Goal: Information Seeking & Learning: Find specific fact

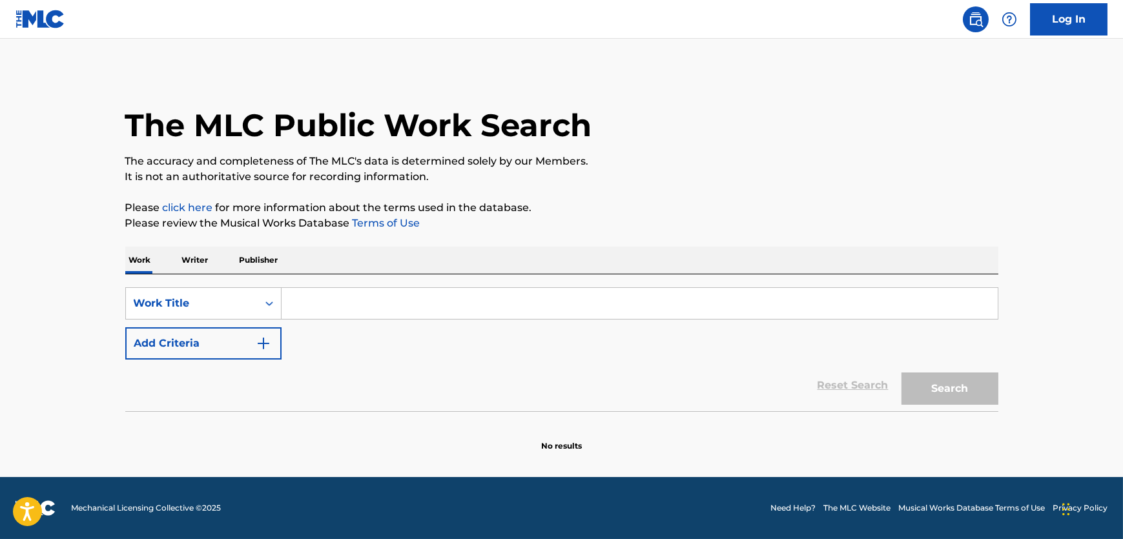
click at [532, 311] on input "Search Form" at bounding box center [640, 303] width 716 height 31
paste input "Nunca Me Digas Adios"
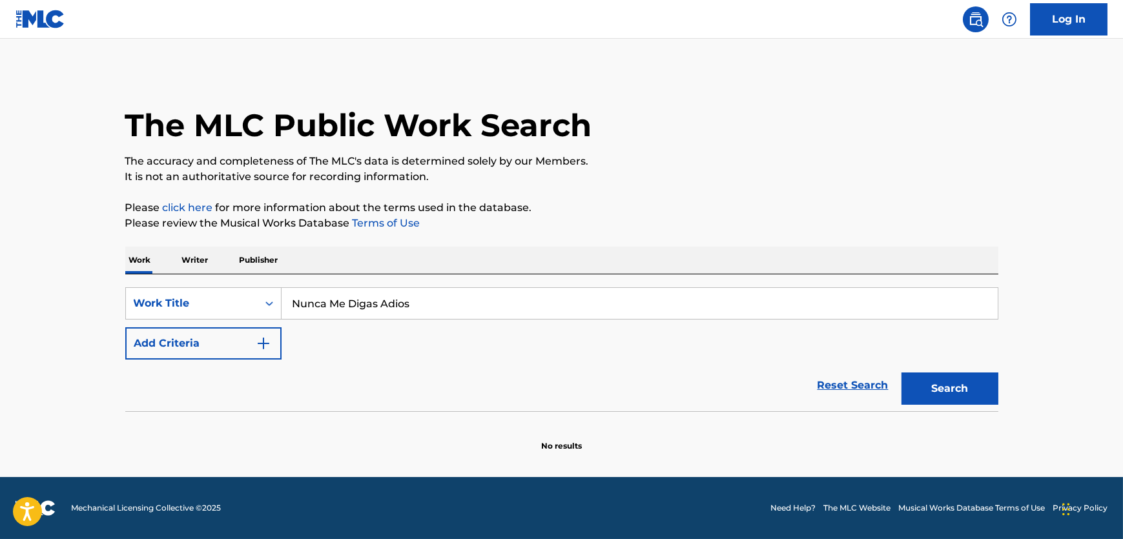
type input "Nunca Me Digas Adios"
click at [935, 388] on button "Search" at bounding box center [950, 389] width 97 height 32
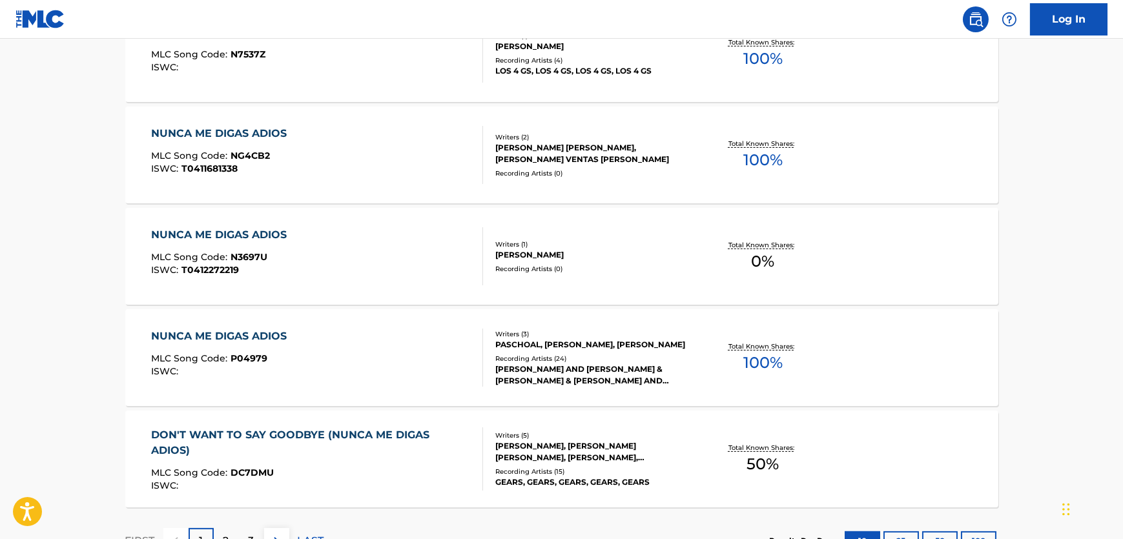
scroll to position [939, 0]
click at [652, 376] on div "[PERSON_NAME] AND [PERSON_NAME] & [PERSON_NAME] & [PERSON_NAME] AND [PERSON_NAM…" at bounding box center [592, 374] width 195 height 23
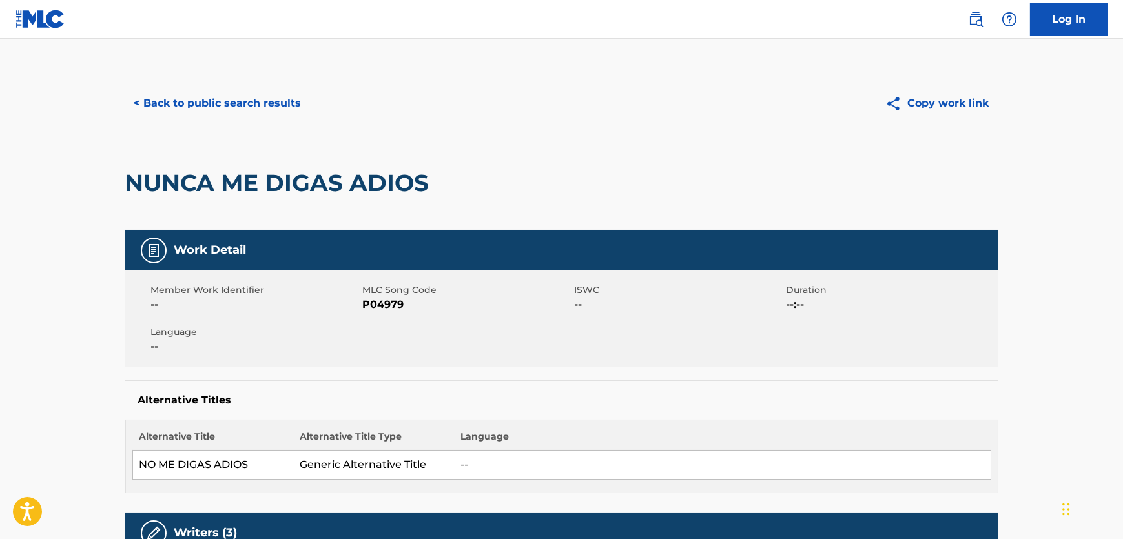
click at [391, 311] on span "P04979" at bounding box center [467, 305] width 209 height 16
click at [393, 309] on span "P04979" at bounding box center [467, 305] width 209 height 16
copy span "P04979"
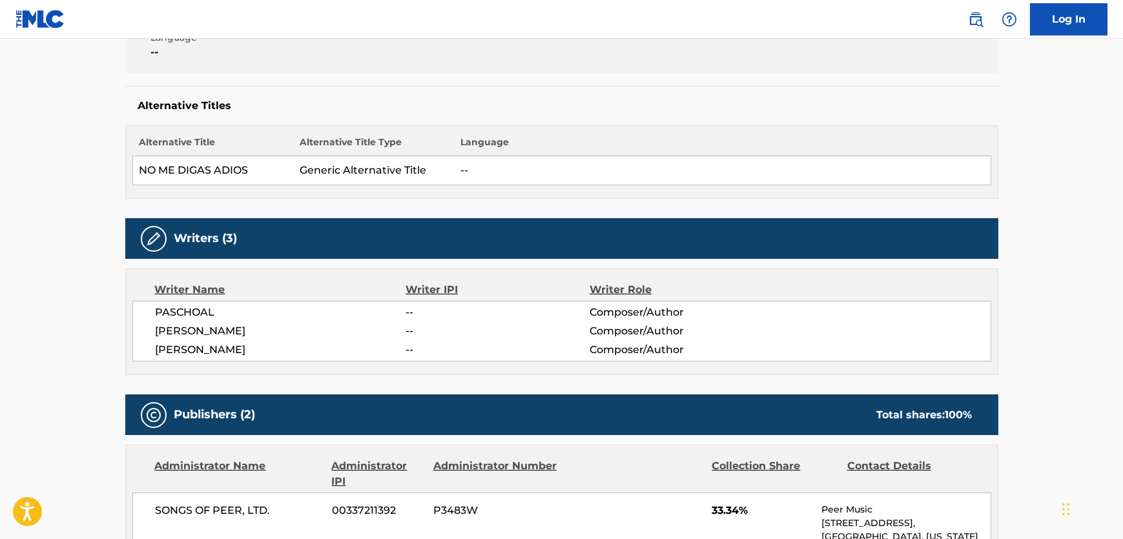
scroll to position [352, 0]
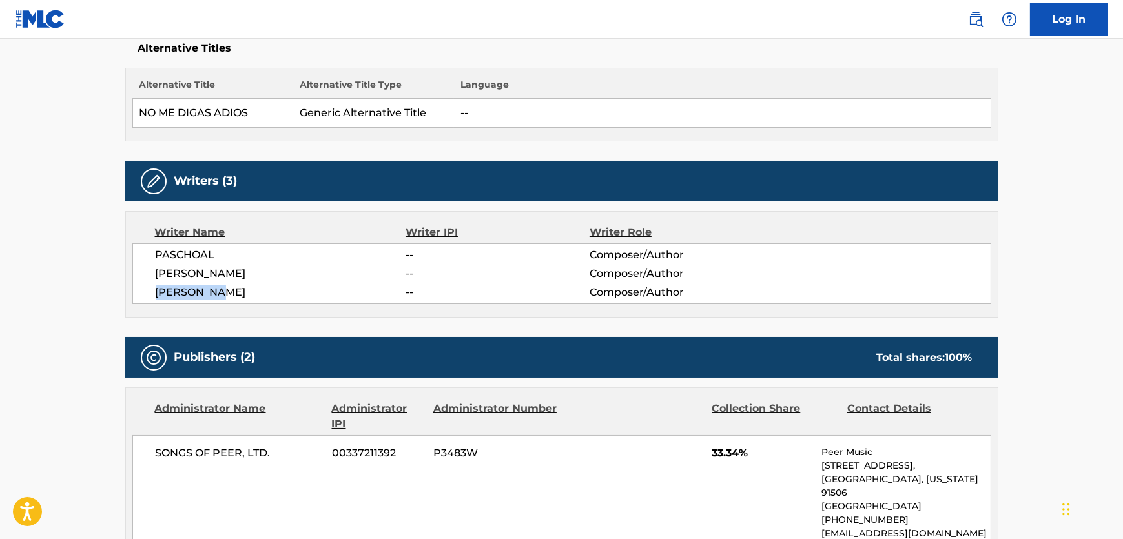
drag, startPoint x: 226, startPoint y: 298, endPoint x: 147, endPoint y: 289, distance: 79.3
click at [152, 289] on div "PASCHOAL -- Composer/Author [PERSON_NAME] -- Composer/Author [PERSON_NAME] -- C…" at bounding box center [561, 274] width 859 height 61
copy span "[PERSON_NAME]"
drag, startPoint x: 209, startPoint y: 271, endPoint x: 154, endPoint y: 275, distance: 55.6
click at [154, 275] on div "PASCHOAL -- Composer/Author [PERSON_NAME] -- Composer/Author [PERSON_NAME] -- C…" at bounding box center [561, 274] width 859 height 61
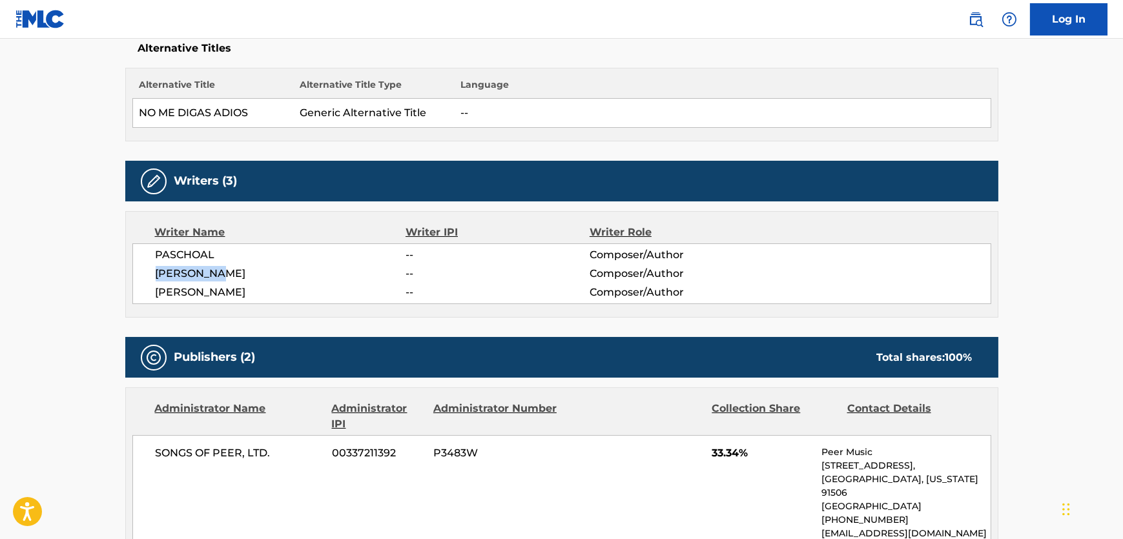
copy span "[PERSON_NAME]"
drag, startPoint x: 240, startPoint y: 252, endPoint x: 154, endPoint y: 248, distance: 86.0
click at [156, 248] on span "PASCHOAL" at bounding box center [281, 255] width 251 height 16
copy span "PASCHOAL"
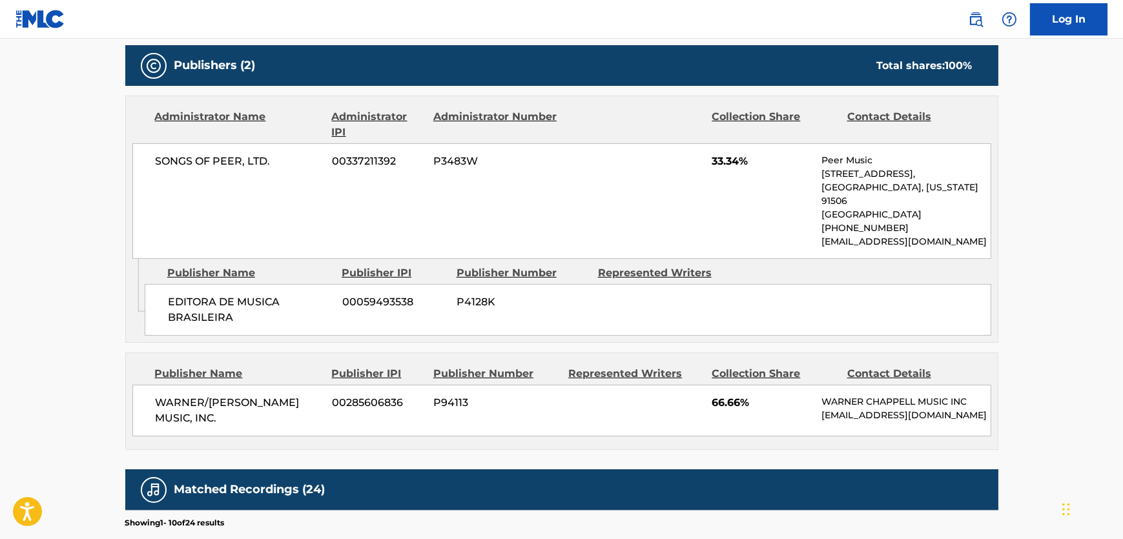
scroll to position [646, 0]
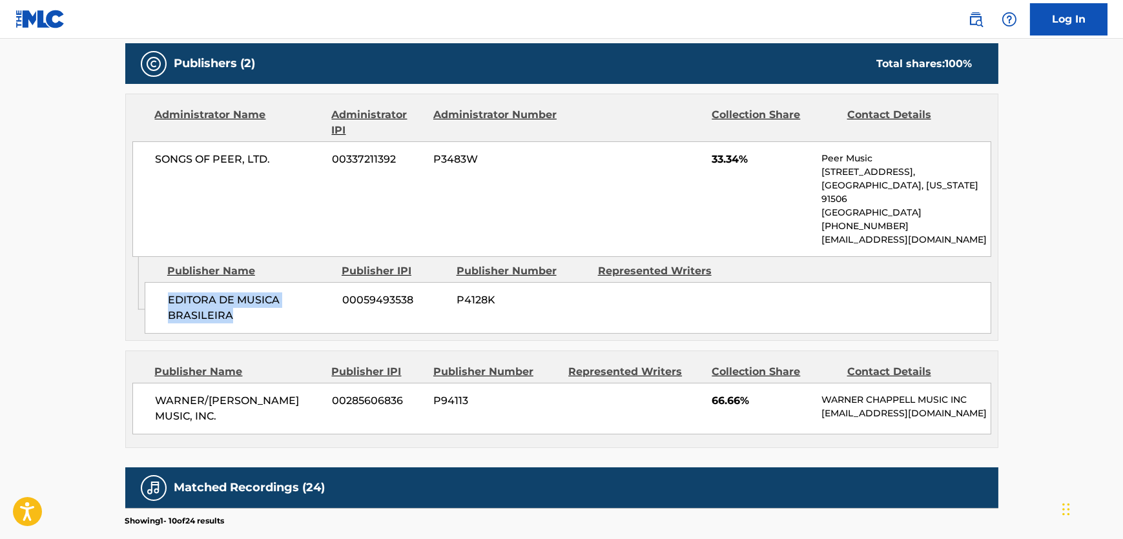
drag, startPoint x: 241, startPoint y: 322, endPoint x: 115, endPoint y: 309, distance: 126.6
click at [156, 295] on div "EDITORA DE MUSICA BRASILEIRA 00059493538 P4128K" at bounding box center [568, 308] width 847 height 52
copy span "EDITORA DE MUSICA BRASILEIRA"
drag, startPoint x: 270, startPoint y: 156, endPoint x: 146, endPoint y: 154, distance: 124.0
click at [146, 154] on div "SONGS OF PEER, LTD. 00337211392 P3483W 33.34% Peer Music [STREET_ADDRESS][US_ST…" at bounding box center [561, 199] width 859 height 116
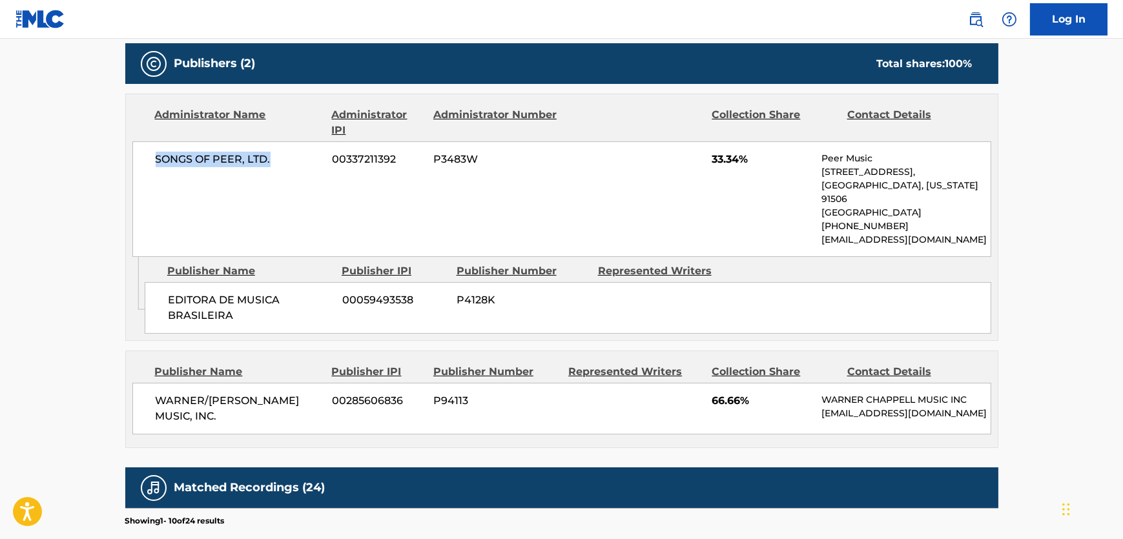
copy span "SONGS OF PEER, LTD."
drag, startPoint x: 180, startPoint y: 408, endPoint x: 135, endPoint y: 396, distance: 46.9
click at [135, 396] on div "WARNER/[PERSON_NAME] MUSIC, INC. 00285606836 P94113 66.66% [PERSON_NAME] MUSIC …" at bounding box center [561, 409] width 859 height 52
copy span "WARNER/[PERSON_NAME] MUSIC, INC."
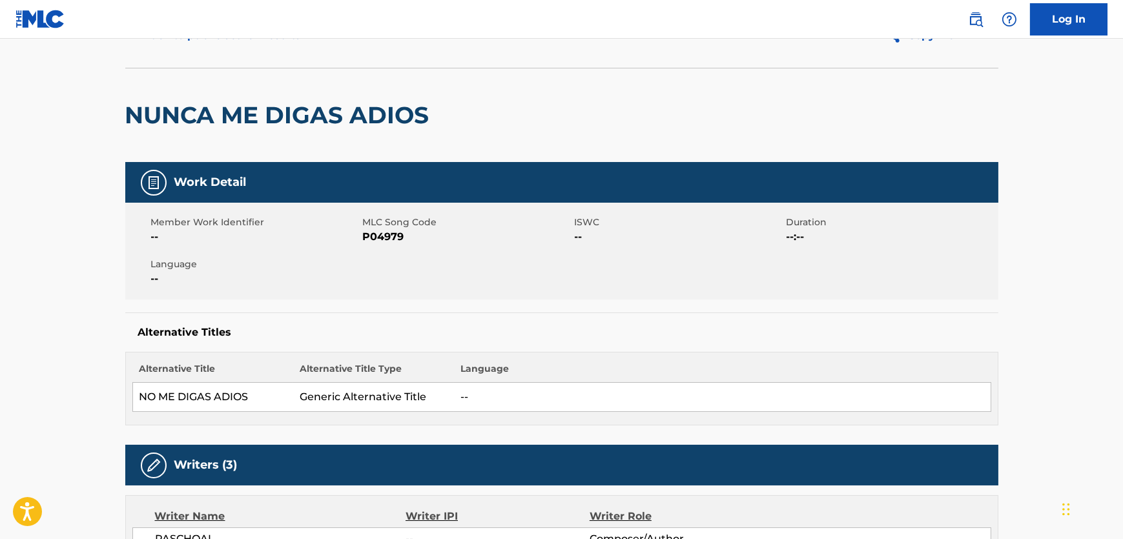
scroll to position [0, 0]
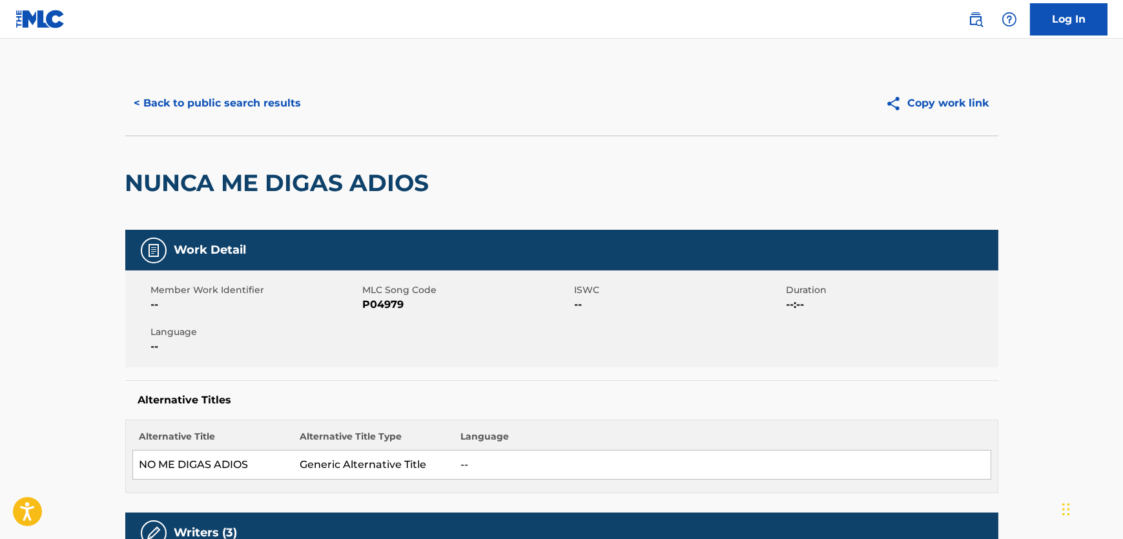
click at [259, 94] on button "< Back to public search results" at bounding box center [217, 103] width 185 height 32
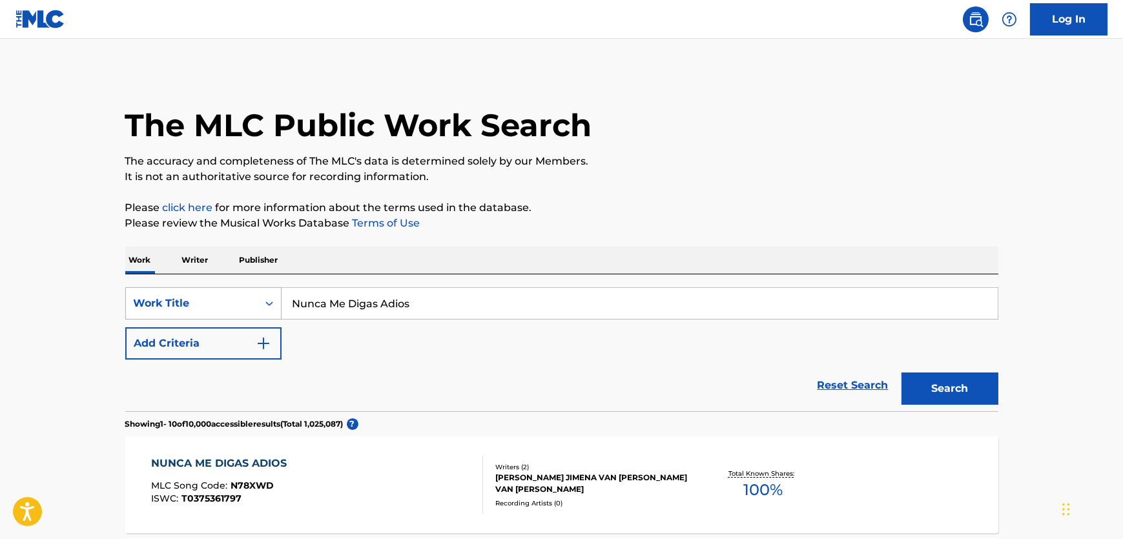
click at [179, 304] on div "SearchWithCriteria01063825-3f16-4b84-ae5a-a7807aeebd23 Work Title Nunca Me Diga…" at bounding box center [561, 303] width 873 height 32
paste input "Ain't No Big Deal"
type input "Ain't No Big Deal"
click at [213, 342] on button "Add Criteria" at bounding box center [203, 343] width 156 height 32
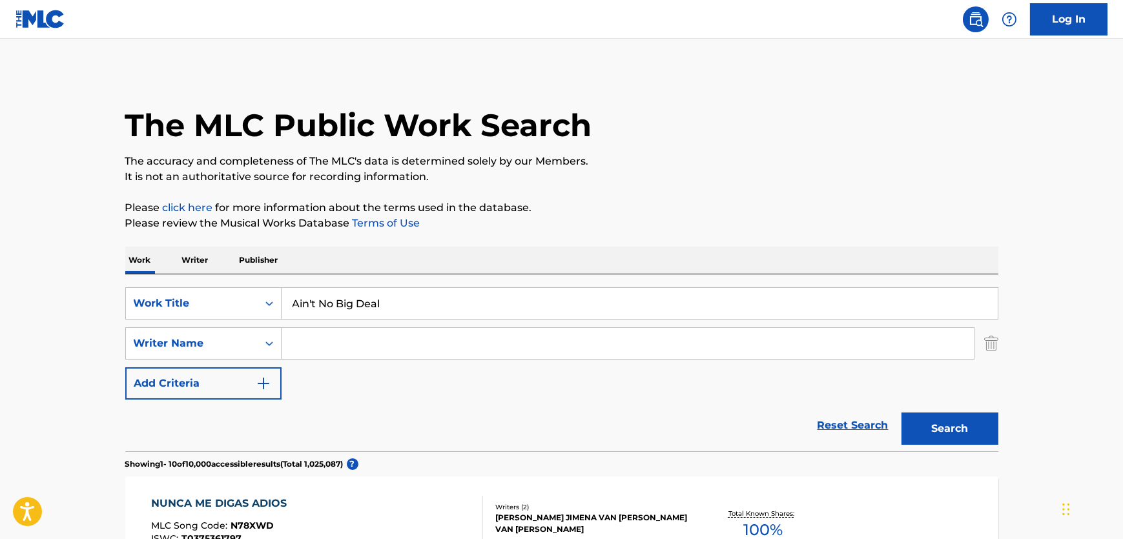
drag, startPoint x: 379, startPoint y: 355, endPoint x: 377, endPoint y: 346, distance: 9.2
click at [377, 353] on input "Search Form" at bounding box center [628, 343] width 692 height 31
paste input "[PERSON_NAME]"
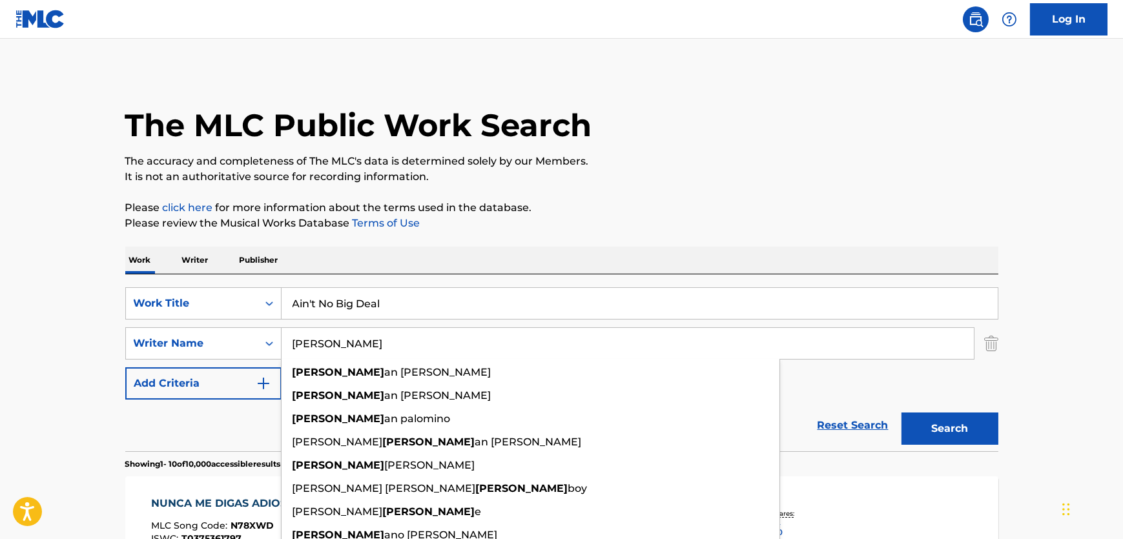
type input "[PERSON_NAME]"
click at [910, 161] on p "The accuracy and completeness of The MLC's data is determined solely by our Mem…" at bounding box center [561, 162] width 873 height 16
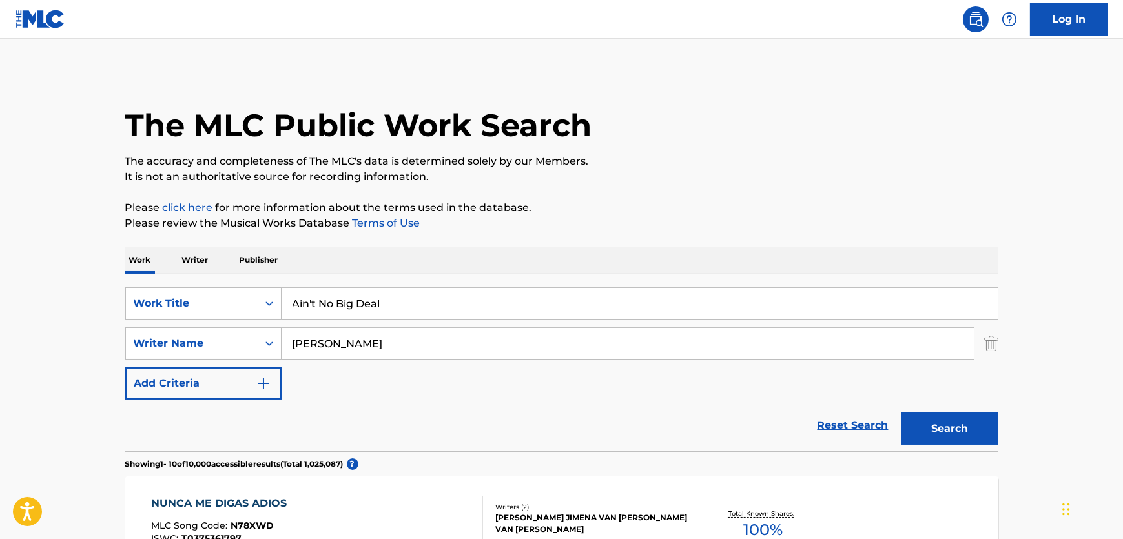
click at [946, 426] on button "Search" at bounding box center [950, 429] width 97 height 32
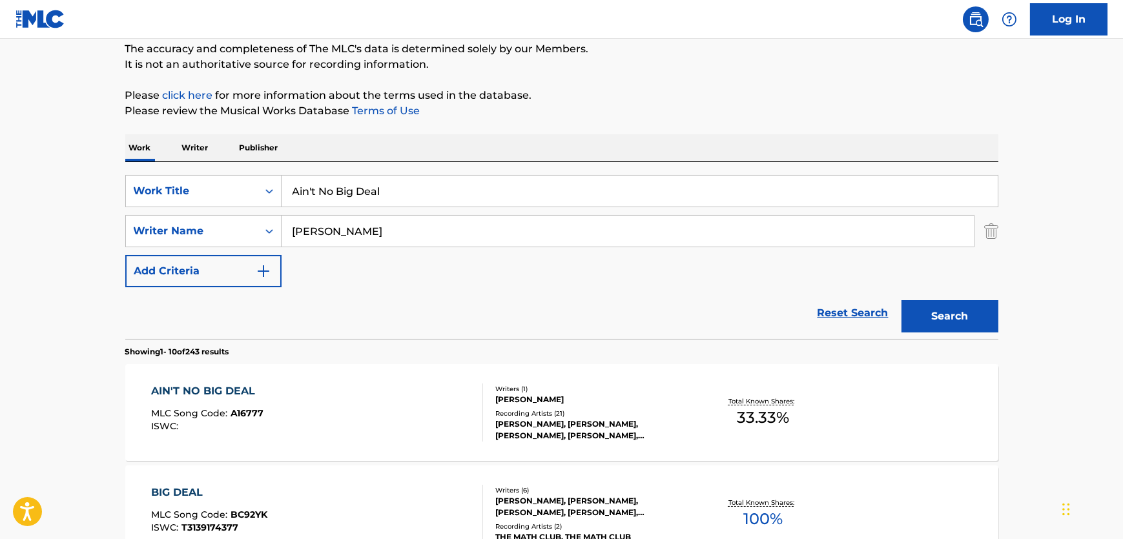
scroll to position [117, 0]
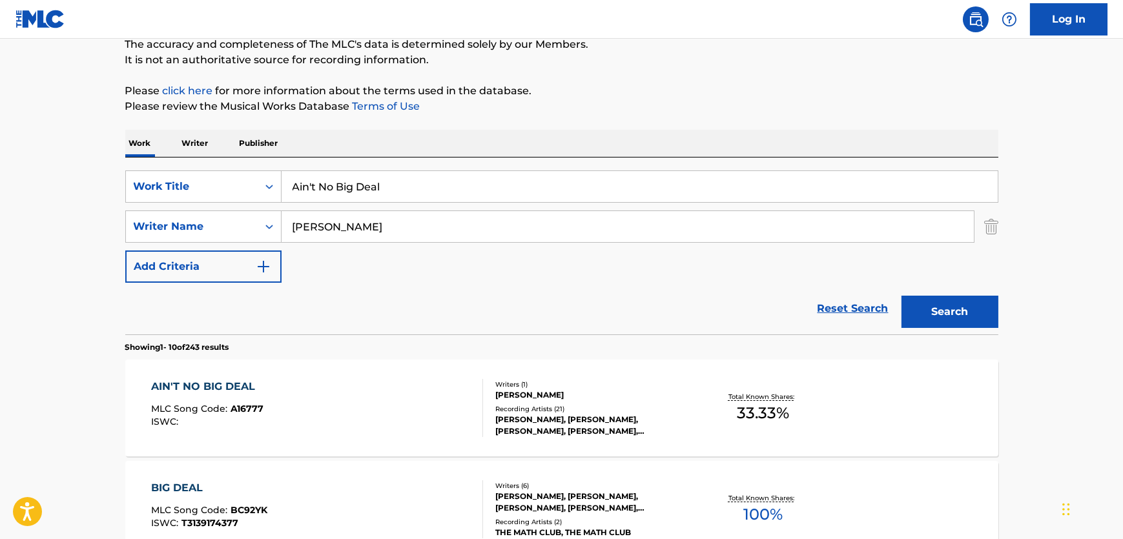
click at [394, 408] on div "AIN'T NO BIG DEAL MLC Song Code : A16777 ISWC :" at bounding box center [317, 408] width 332 height 58
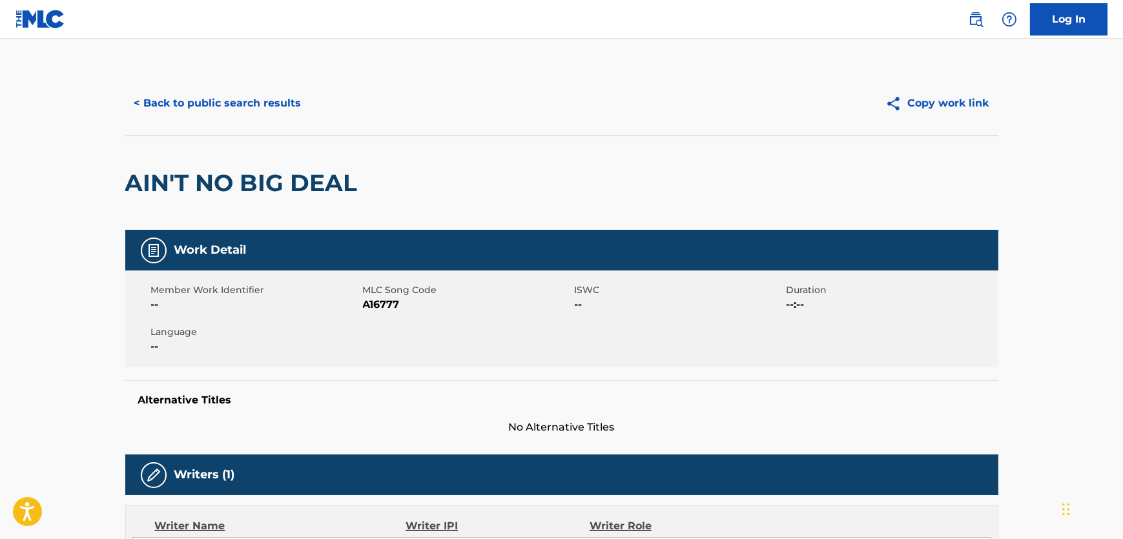
click at [377, 303] on span "A16777" at bounding box center [467, 305] width 209 height 16
copy span "A16777"
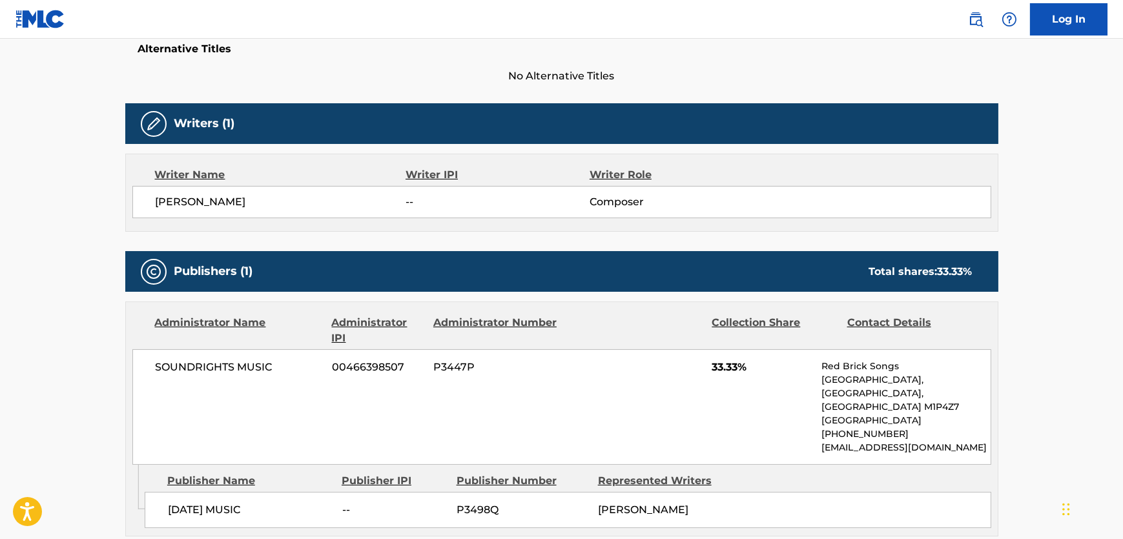
scroll to position [352, 0]
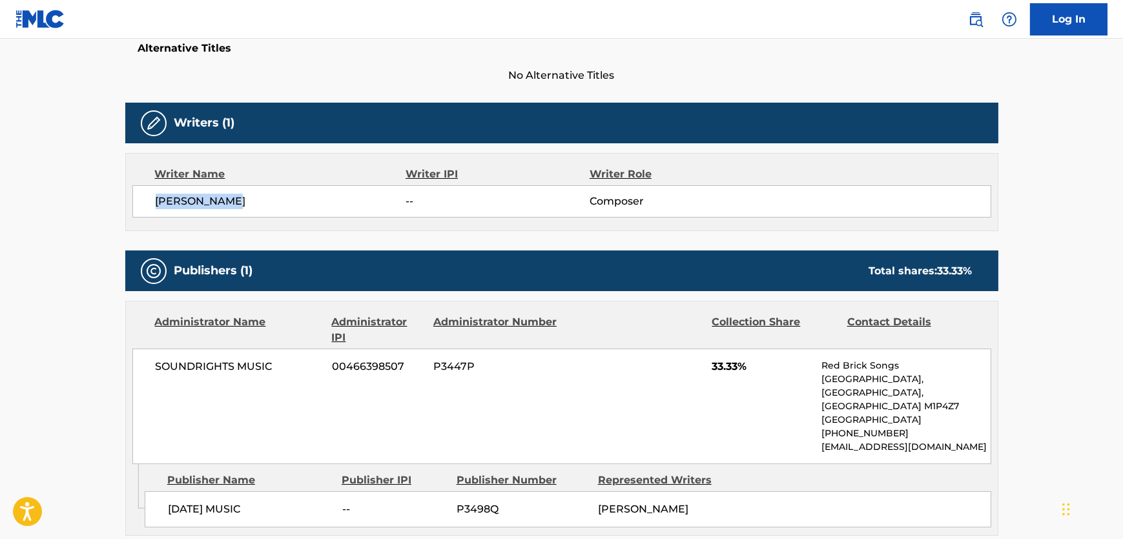
drag, startPoint x: 249, startPoint y: 203, endPoint x: 140, endPoint y: 203, distance: 109.2
click at [140, 203] on div "[PERSON_NAME] -- Composer" at bounding box center [561, 201] width 859 height 32
copy span "[PERSON_NAME]"
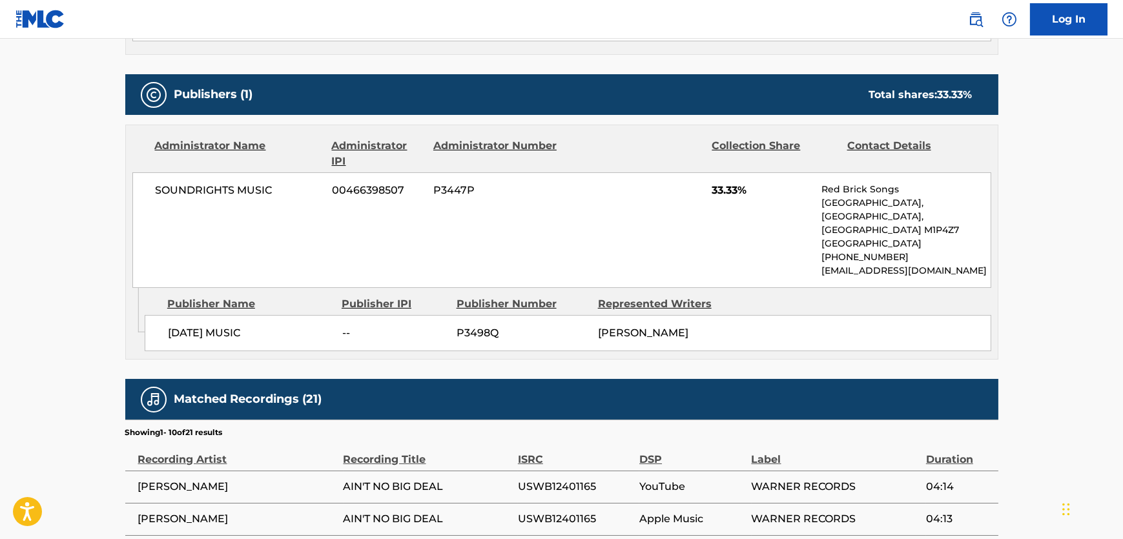
drag, startPoint x: 269, startPoint y: 339, endPoint x: 169, endPoint y: 337, distance: 100.1
click at [169, 337] on span "[DATE] MUSIC" at bounding box center [250, 334] width 165 height 16
copy span "[DATE] MUSIC"
drag, startPoint x: 293, startPoint y: 183, endPoint x: 136, endPoint y: 187, distance: 157.7
click at [136, 187] on div "SOUNDRIGHTS MUSIC 00466398507 P3447P 33.33% Red Brick Songs [GEOGRAPHIC_DATA] […" at bounding box center [561, 230] width 859 height 116
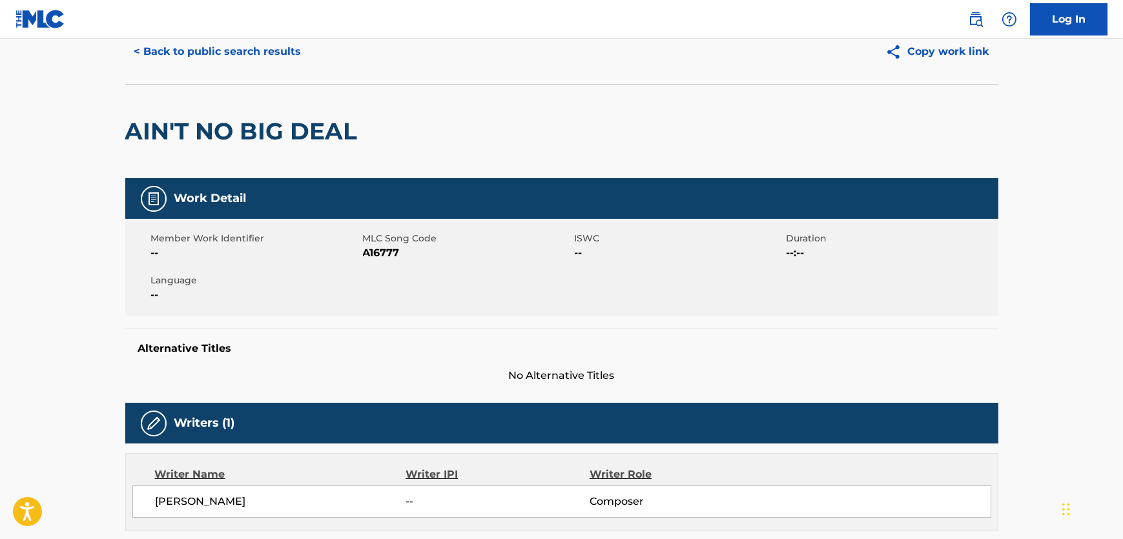
scroll to position [0, 0]
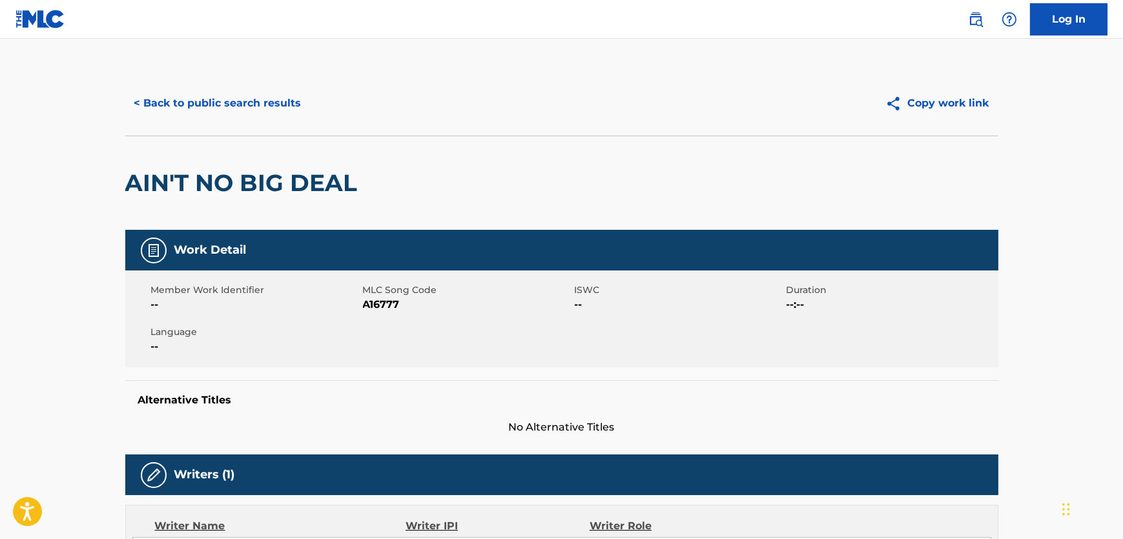
click at [250, 99] on button "< Back to public search results" at bounding box center [217, 103] width 185 height 32
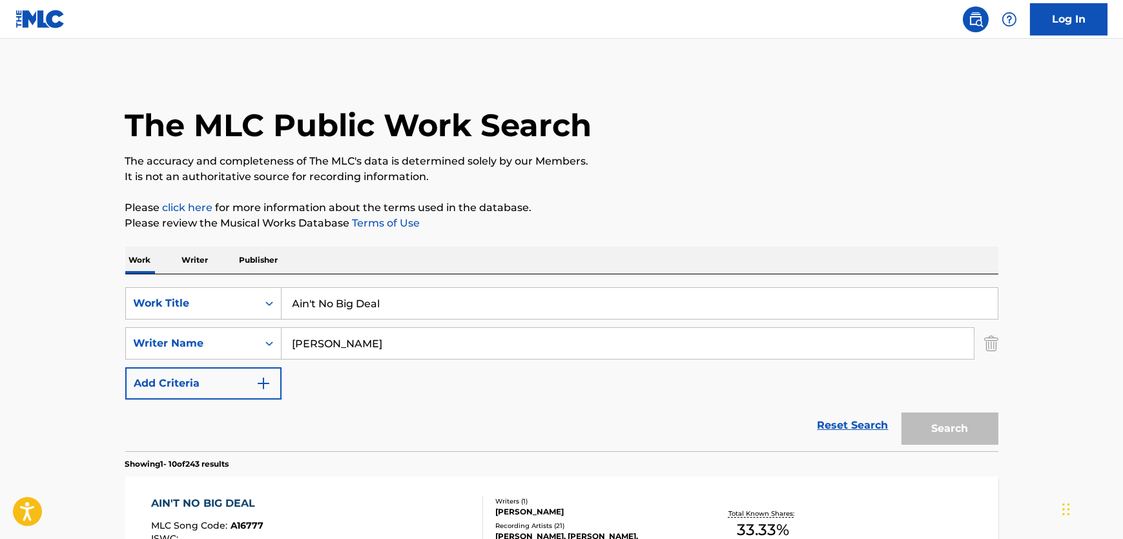
scroll to position [117, 0]
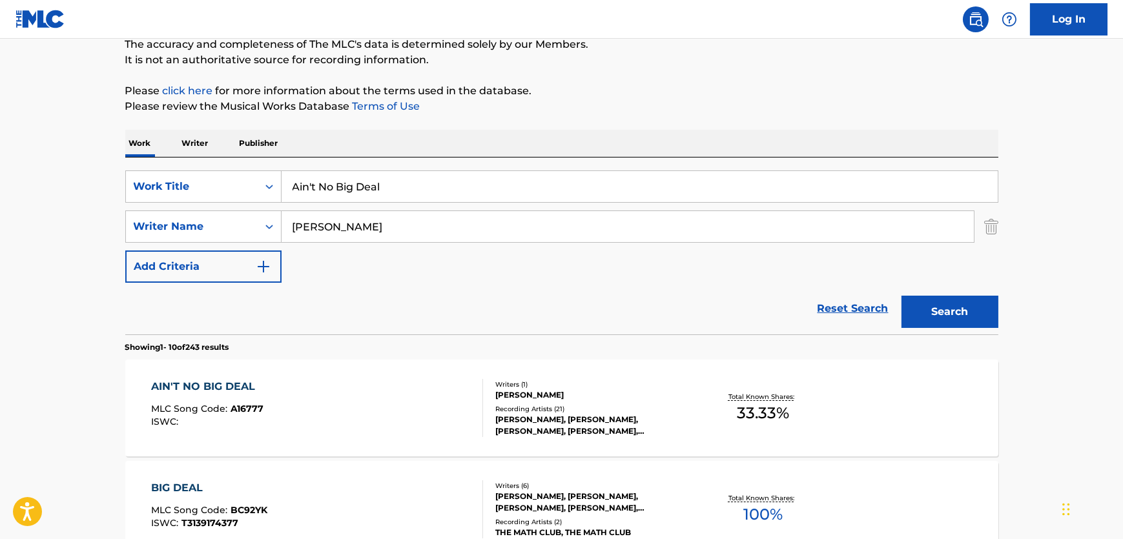
drag, startPoint x: 448, startPoint y: 183, endPoint x: 394, endPoint y: 210, distance: 60.7
click at [137, 171] on div "SearchWithCriteria01063825-3f16-4b84-ae5a-a7807aeebd23 Work Title Ain't No Big …" at bounding box center [561, 187] width 873 height 32
paste input "Halcyon on"
type input "Halcyon on"
click at [550, 136] on div "Work Writer Publisher" at bounding box center [561, 143] width 873 height 27
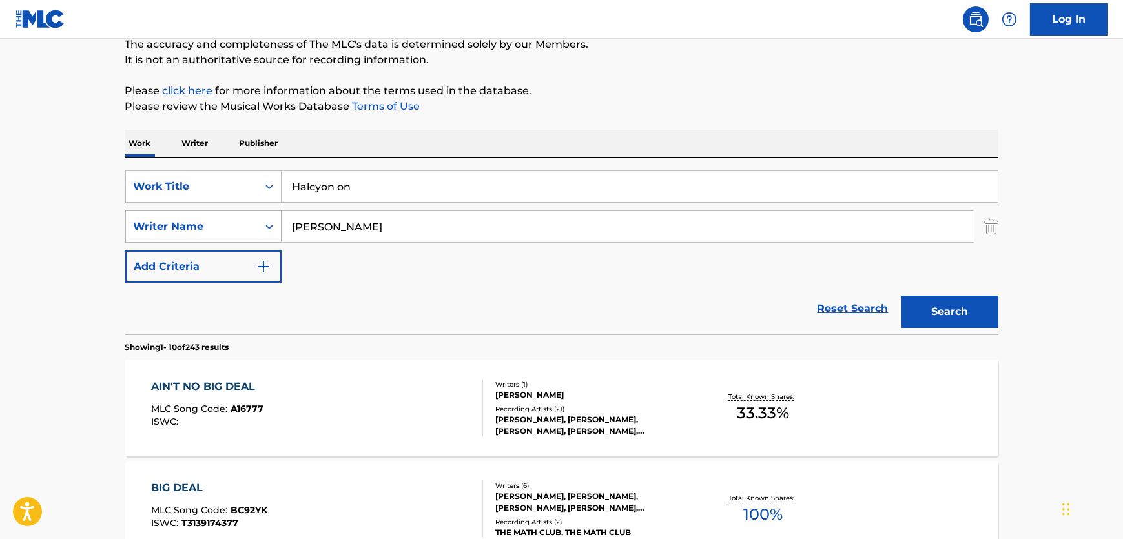
click at [251, 223] on div "SearchWithCriteria73be67f2-4abe-4c2f-a185-20d1e5fa8362 Writer Name [PERSON_NAME]" at bounding box center [561, 227] width 873 height 32
click at [902, 296] on button "Search" at bounding box center [950, 312] width 97 height 32
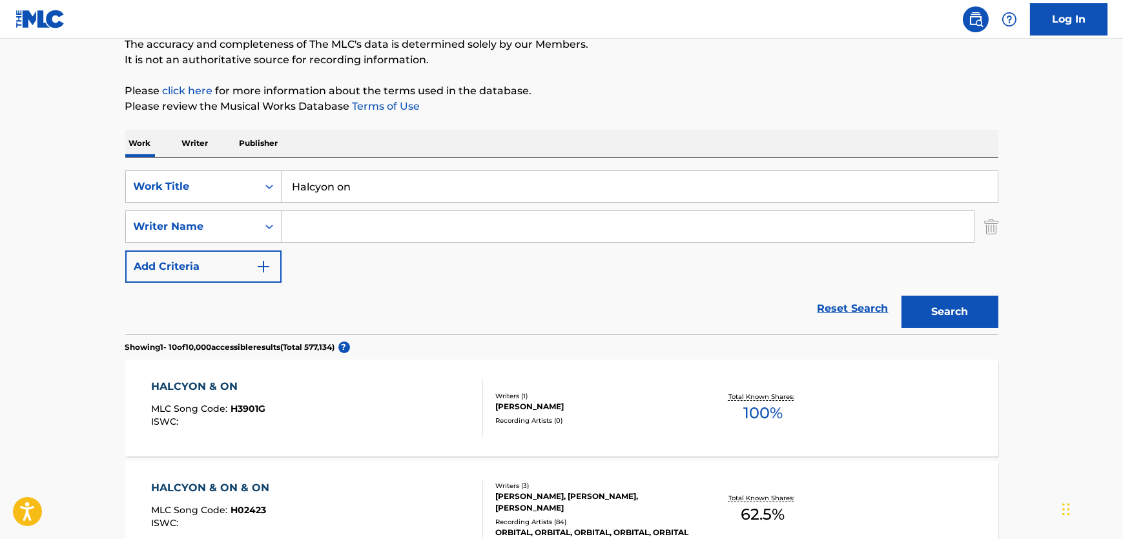
scroll to position [234, 0]
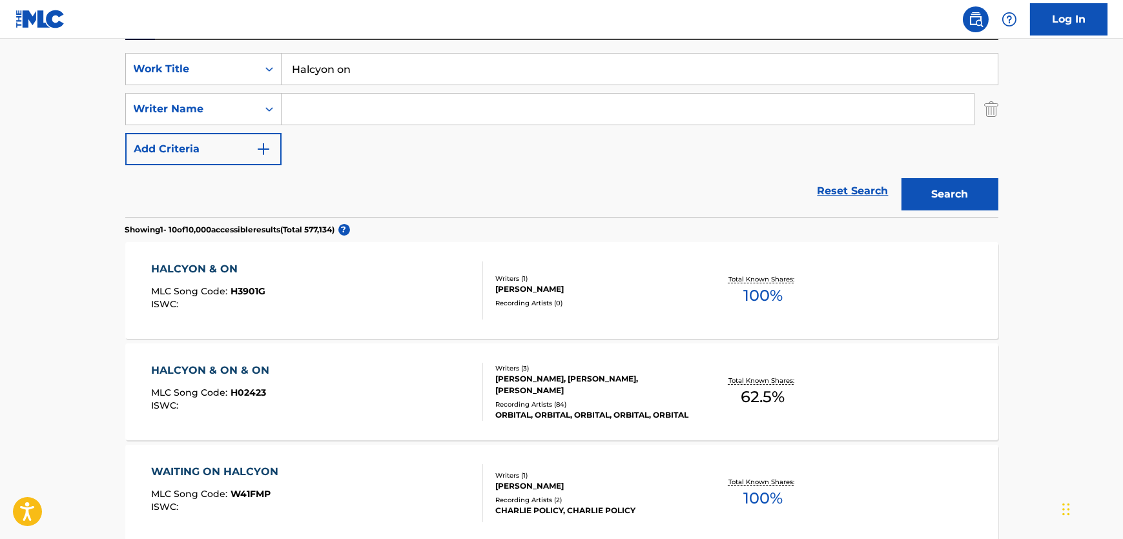
click at [353, 406] on div "HALCYON & ON & ON MLC Song Code : H02423 ISWC :" at bounding box center [317, 392] width 332 height 58
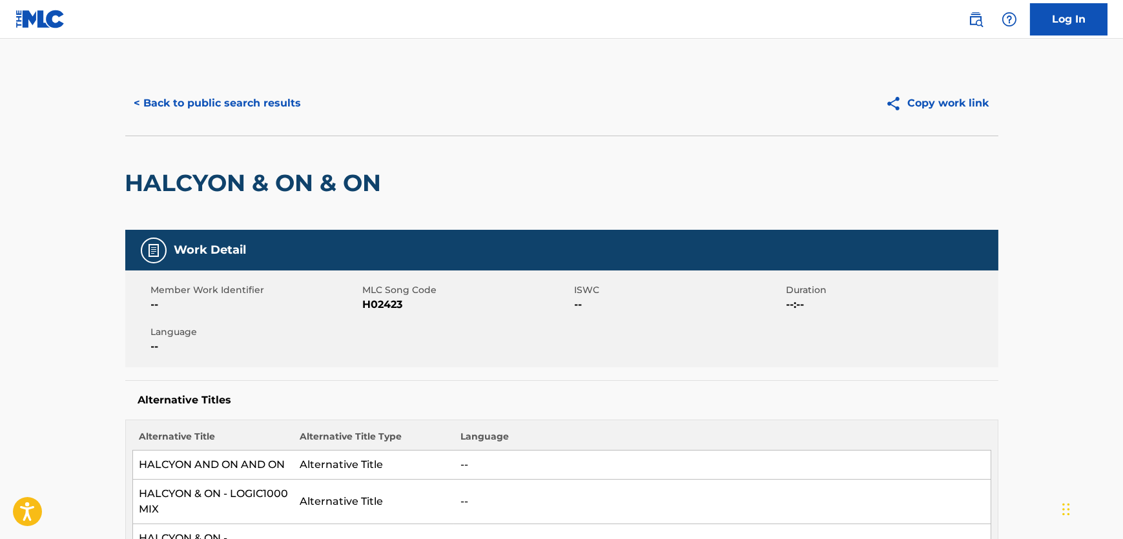
click at [386, 302] on span "H02423" at bounding box center [467, 305] width 209 height 16
click at [213, 188] on h2 "HALCYON & ON & ON" at bounding box center [256, 183] width 263 height 29
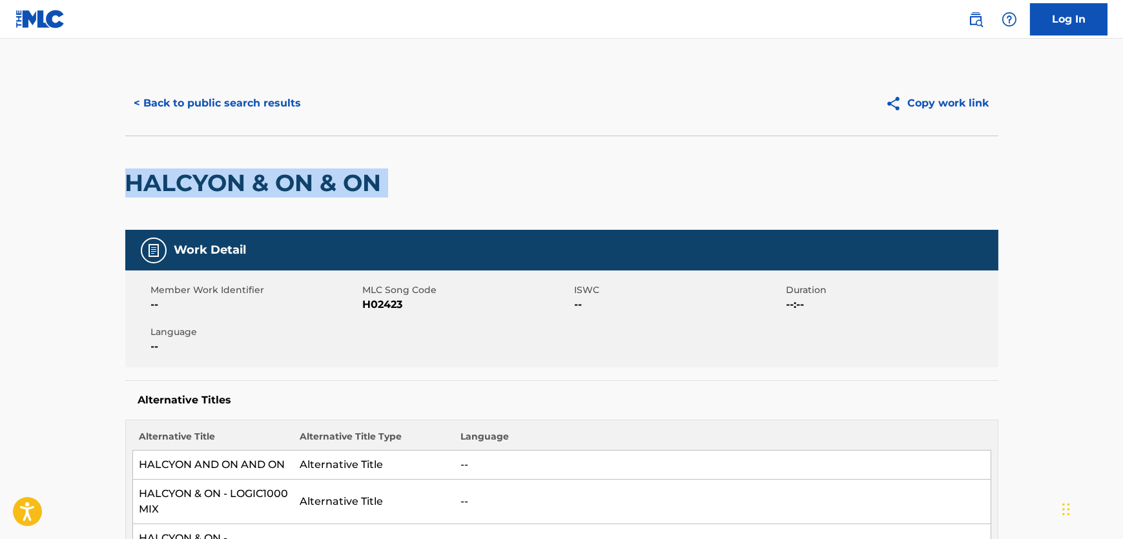
click at [213, 188] on h2 "HALCYON & ON & ON" at bounding box center [256, 183] width 263 height 29
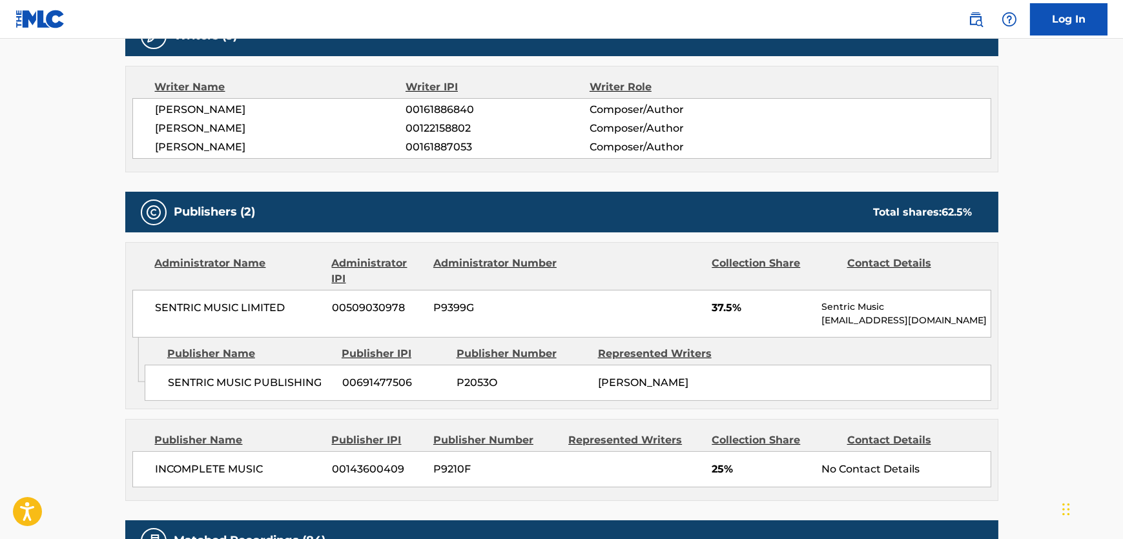
scroll to position [587, 0]
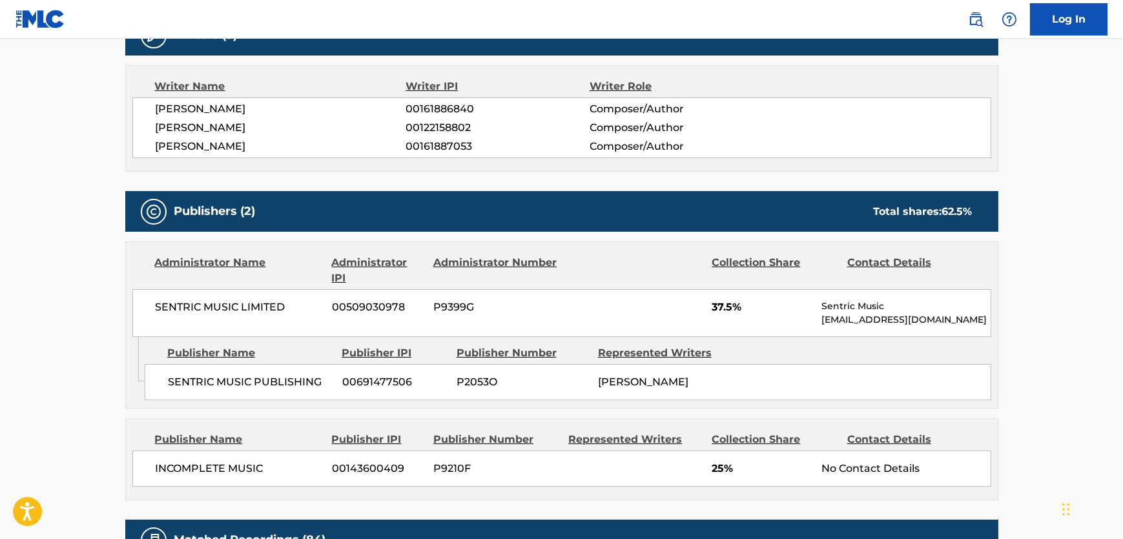
click at [220, 108] on span "[PERSON_NAME]" at bounding box center [281, 109] width 251 height 16
click at [200, 123] on span "[PERSON_NAME]" at bounding box center [281, 128] width 251 height 16
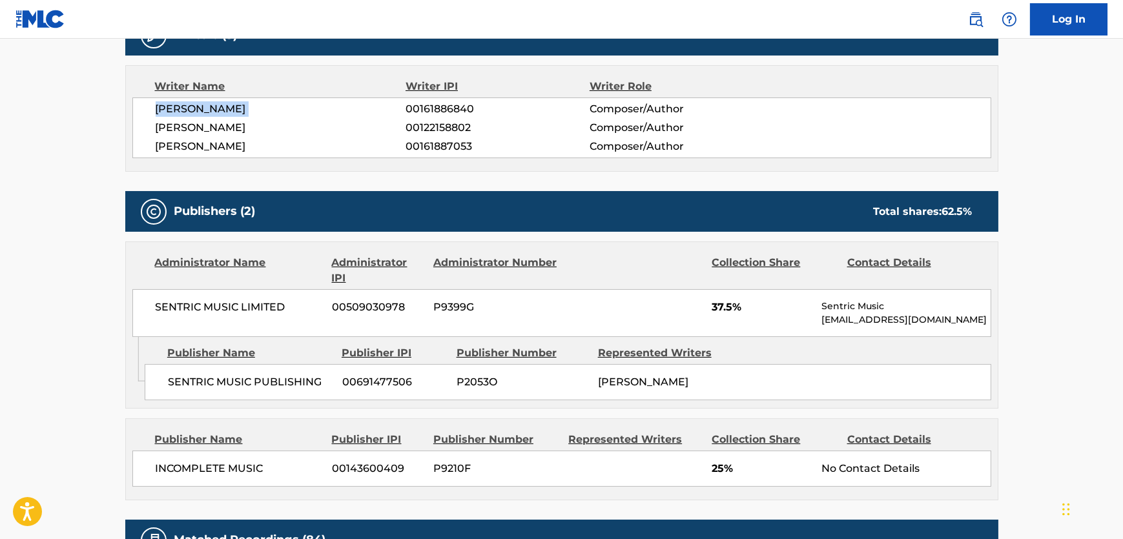
click at [200, 123] on span "[PERSON_NAME]" at bounding box center [281, 128] width 251 height 16
click at [192, 155] on div "[PERSON_NAME] 00161886840 Composer/Author [PERSON_NAME] 00122158802 Composer/Au…" at bounding box center [561, 128] width 859 height 61
click at [194, 152] on span "[PERSON_NAME]" at bounding box center [281, 147] width 251 height 16
click at [199, 147] on span "[PERSON_NAME]" at bounding box center [281, 147] width 251 height 16
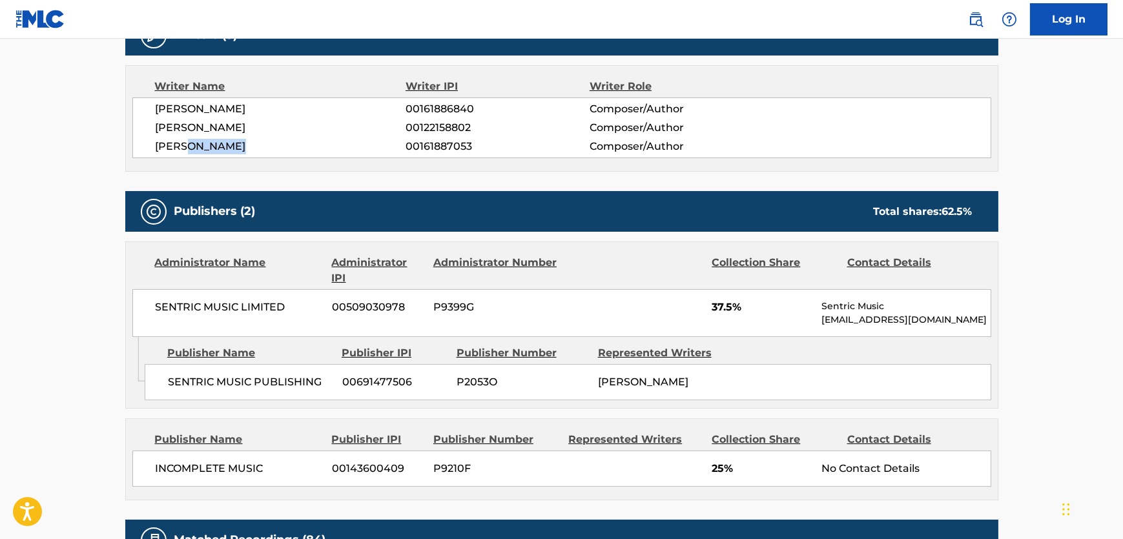
click at [199, 147] on span "[PERSON_NAME]" at bounding box center [281, 147] width 251 height 16
drag, startPoint x: 280, startPoint y: 297, endPoint x: 324, endPoint y: 380, distance: 93.9
click at [280, 297] on div "SENTRIC MUSIC LIMITED 00509030978 P9399G 37.5% Sentric Music [EMAIL_ADDRESS][DO…" at bounding box center [561, 313] width 859 height 48
drag, startPoint x: 324, startPoint y: 380, endPoint x: 144, endPoint y: 390, distance: 180.5
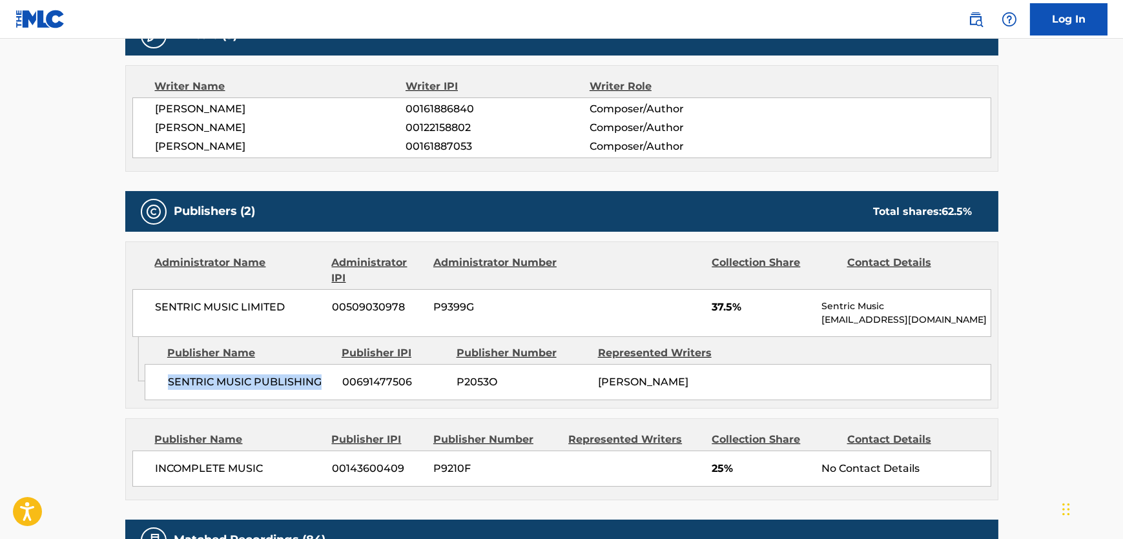
click at [145, 390] on div "SENTRIC MUSIC PUBLISHING 00691477506 P2053O [PERSON_NAME]" at bounding box center [568, 382] width 847 height 36
drag, startPoint x: 293, startPoint y: 469, endPoint x: 1, endPoint y: 464, distance: 291.4
click at [153, 473] on div "INCOMPLETE MUSIC [PHONE_NUMBER] P9210F 25% No Contact Details" at bounding box center [561, 469] width 859 height 36
